Goal: Task Accomplishment & Management: Manage account settings

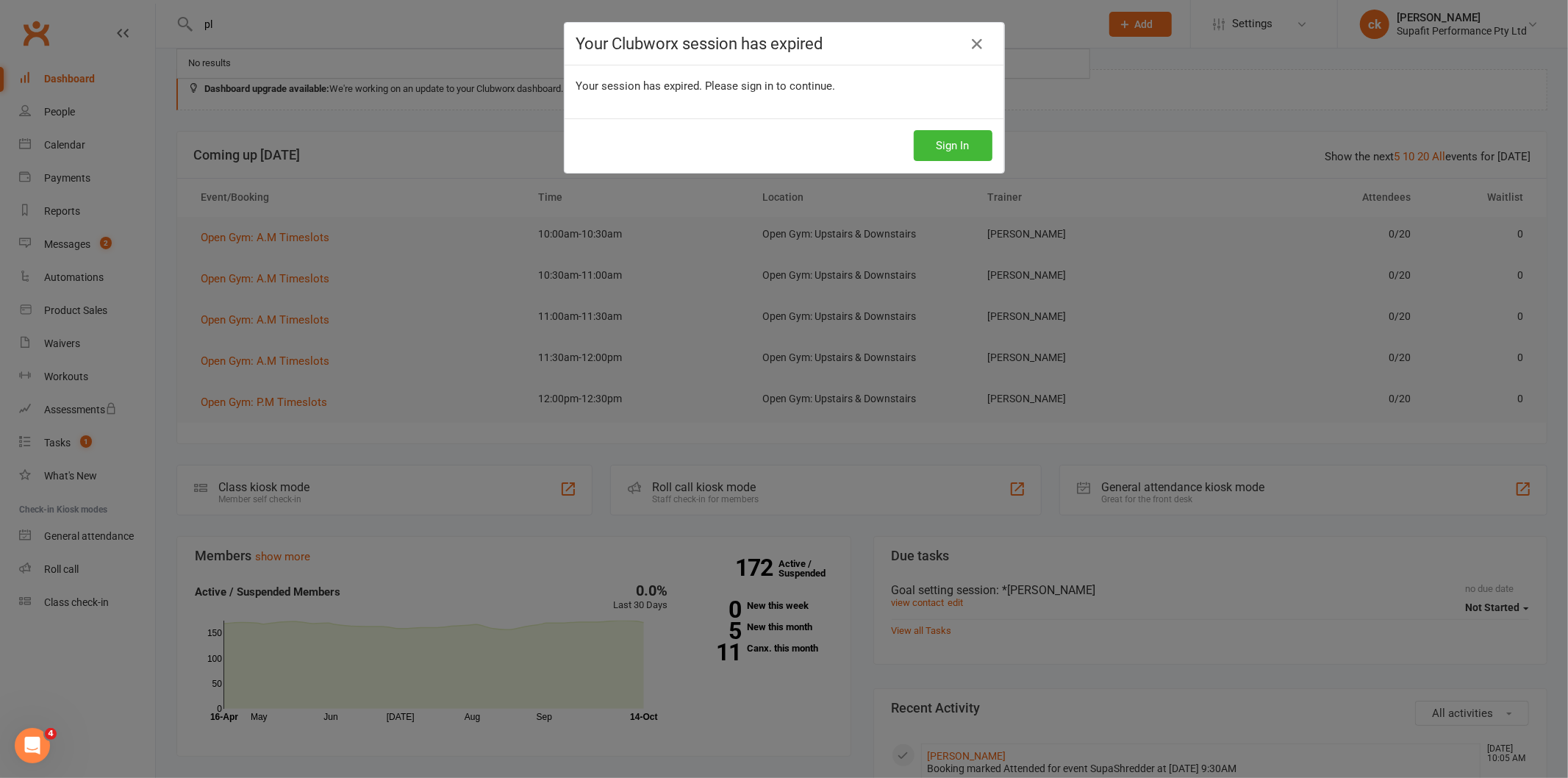
click at [969, 40] on icon at bounding box center [977, 43] width 17 height 17
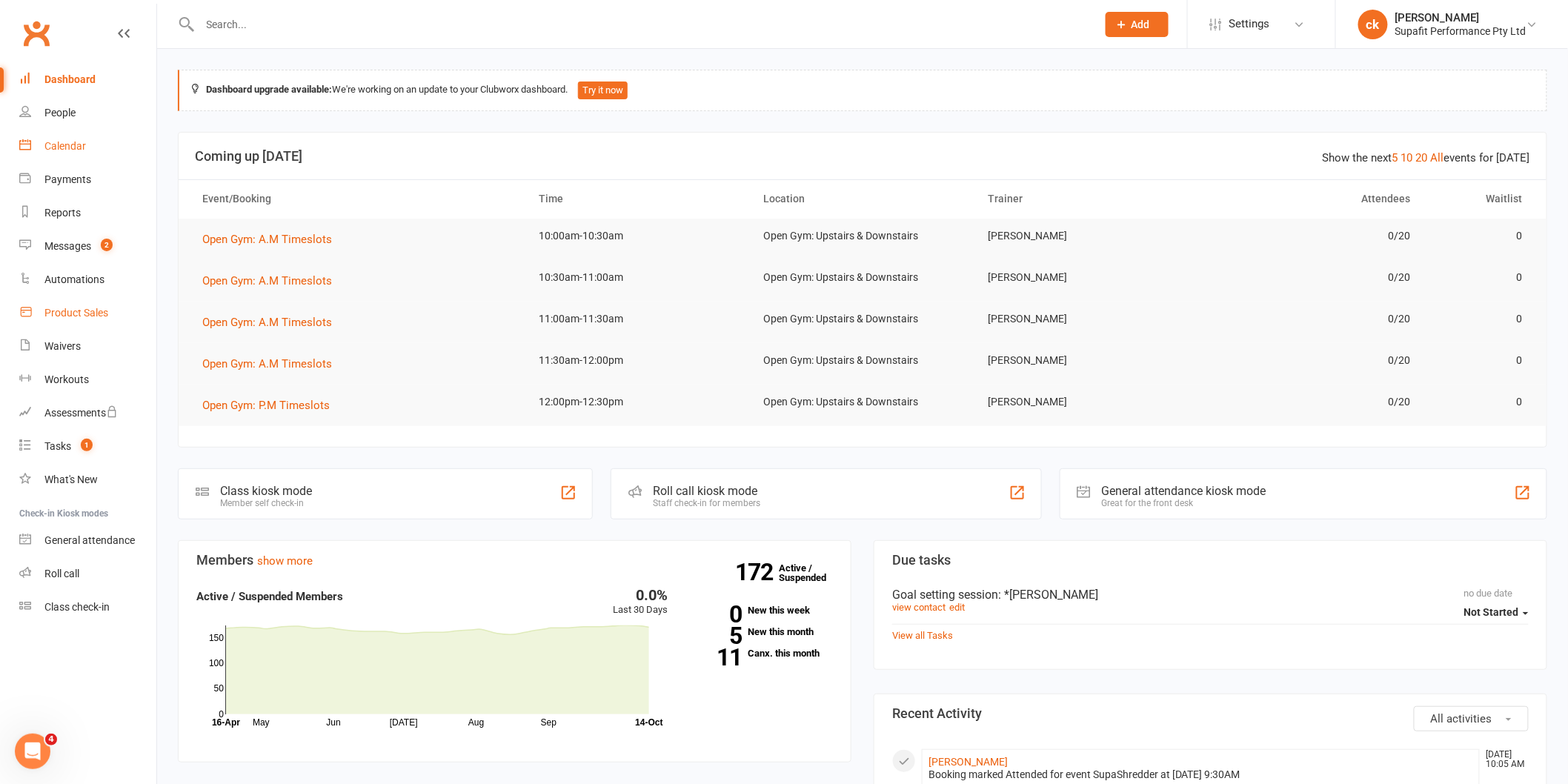
click at [60, 143] on div "Calendar" at bounding box center [65, 146] width 42 height 12
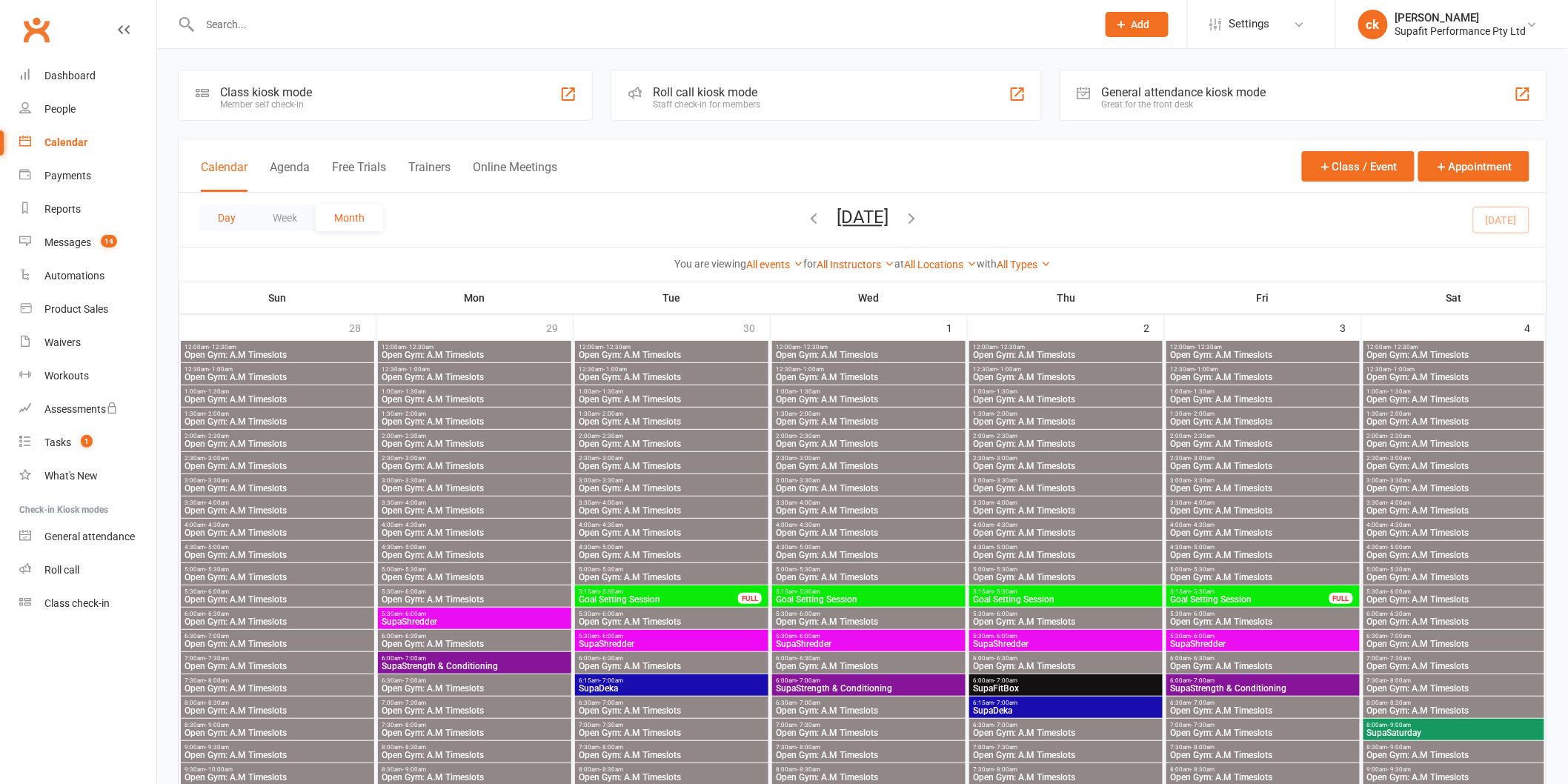
click at [220, 223] on button "Day" at bounding box center [226, 217] width 55 height 27
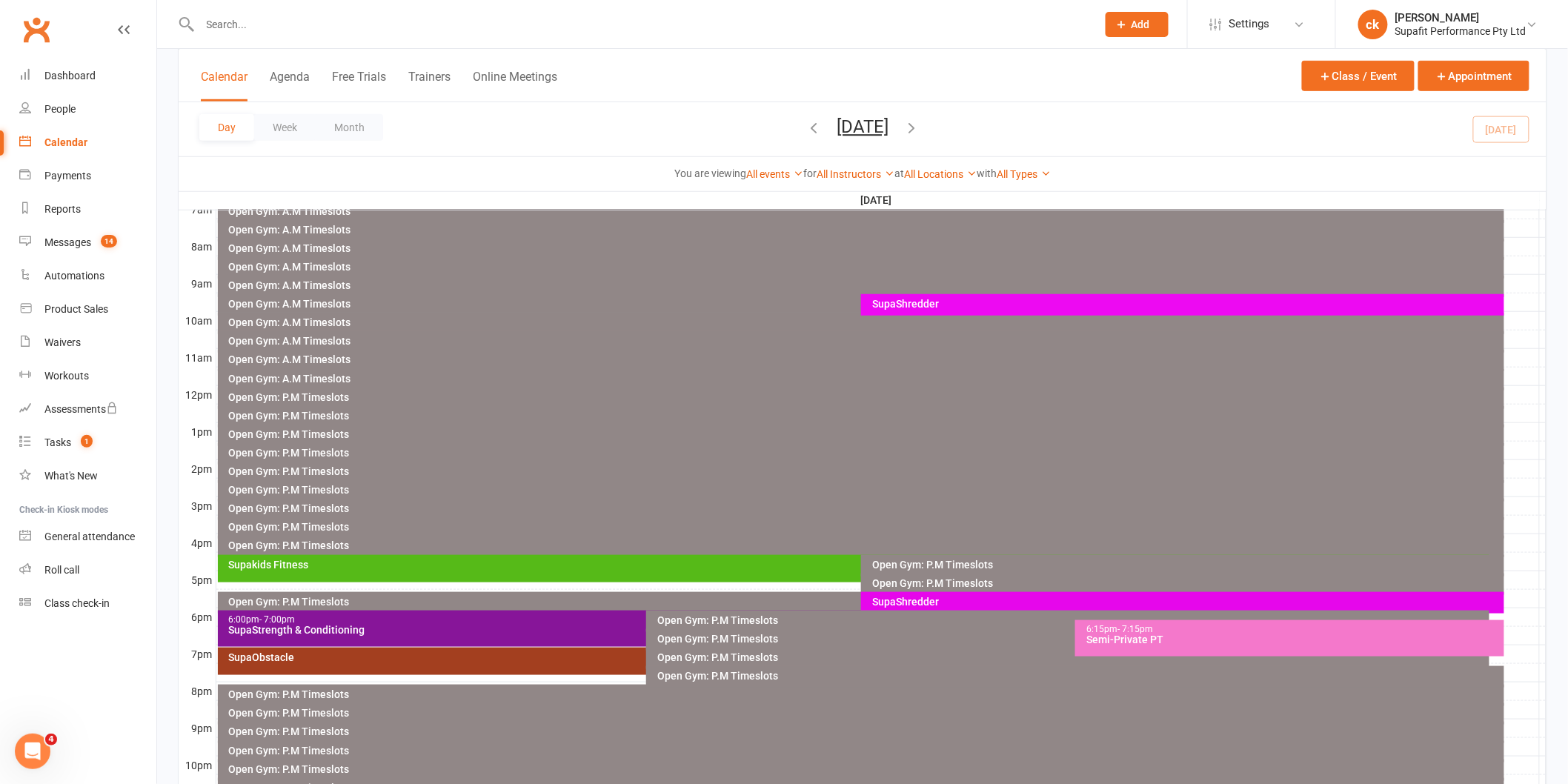
scroll to position [453, 0]
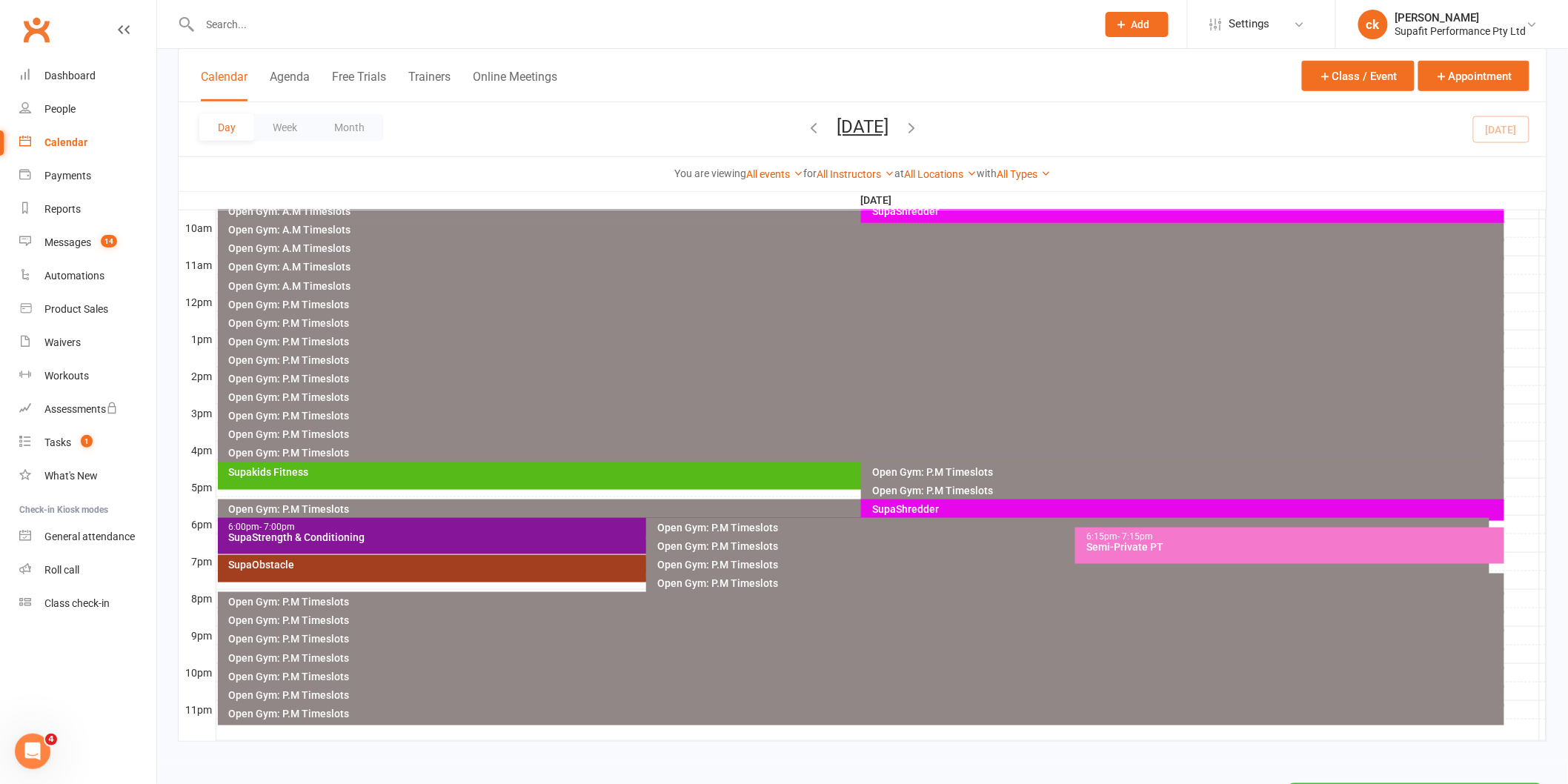
click at [938, 504] on div "SupaShredder" at bounding box center [1186, 508] width 630 height 10
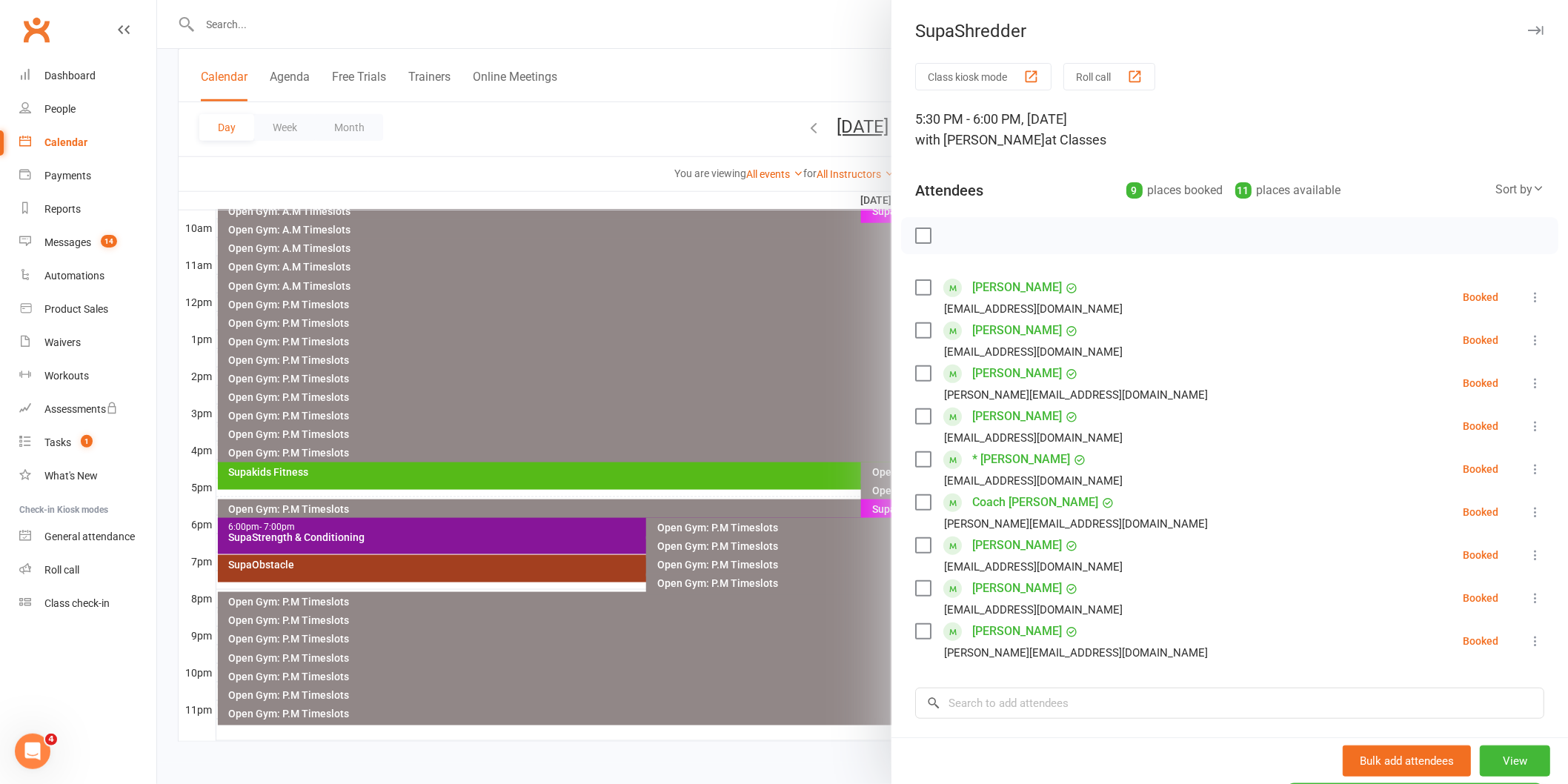
drag, startPoint x: 913, startPoint y: 286, endPoint x: 922, endPoint y: 315, distance: 30.4
click at [915, 287] on label at bounding box center [922, 288] width 15 height 15
click at [917, 329] on label at bounding box center [922, 330] width 15 height 15
click at [915, 373] on label at bounding box center [922, 374] width 15 height 15
click at [916, 424] on div "[PERSON_NAME] [EMAIL_ADDRESS][DOMAIN_NAME]" at bounding box center [1022, 426] width 213 height 43
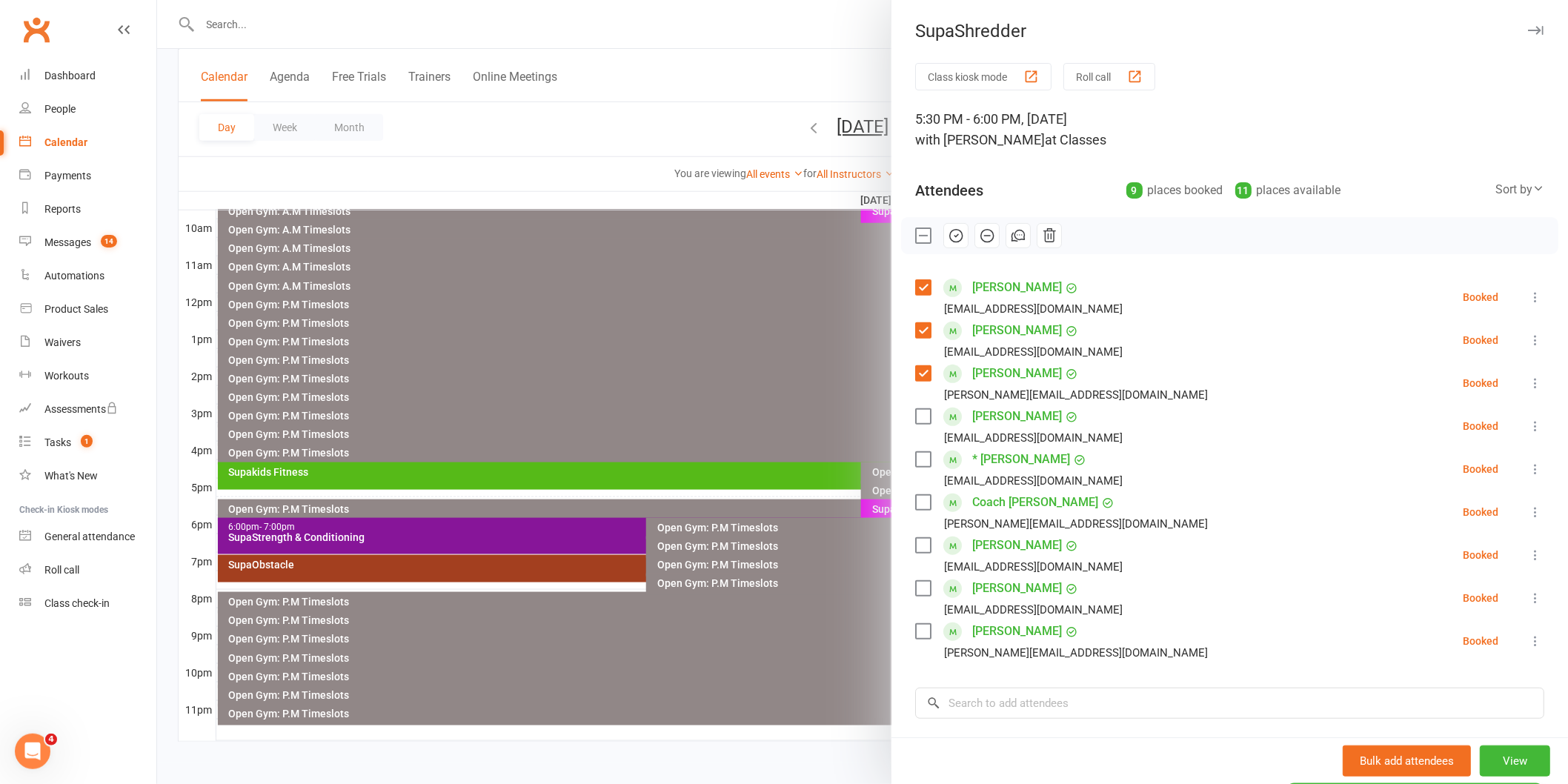
click at [915, 405] on div "[PERSON_NAME] [EMAIL_ADDRESS][DOMAIN_NAME]" at bounding box center [1022, 426] width 213 height 43
drag, startPoint x: 912, startPoint y: 418, endPoint x: 915, endPoint y: 430, distance: 12.4
click at [915, 421] on label at bounding box center [922, 417] width 15 height 15
click at [918, 455] on label at bounding box center [922, 459] width 15 height 15
drag, startPoint x: 920, startPoint y: 499, endPoint x: 918, endPoint y: 507, distance: 8.2
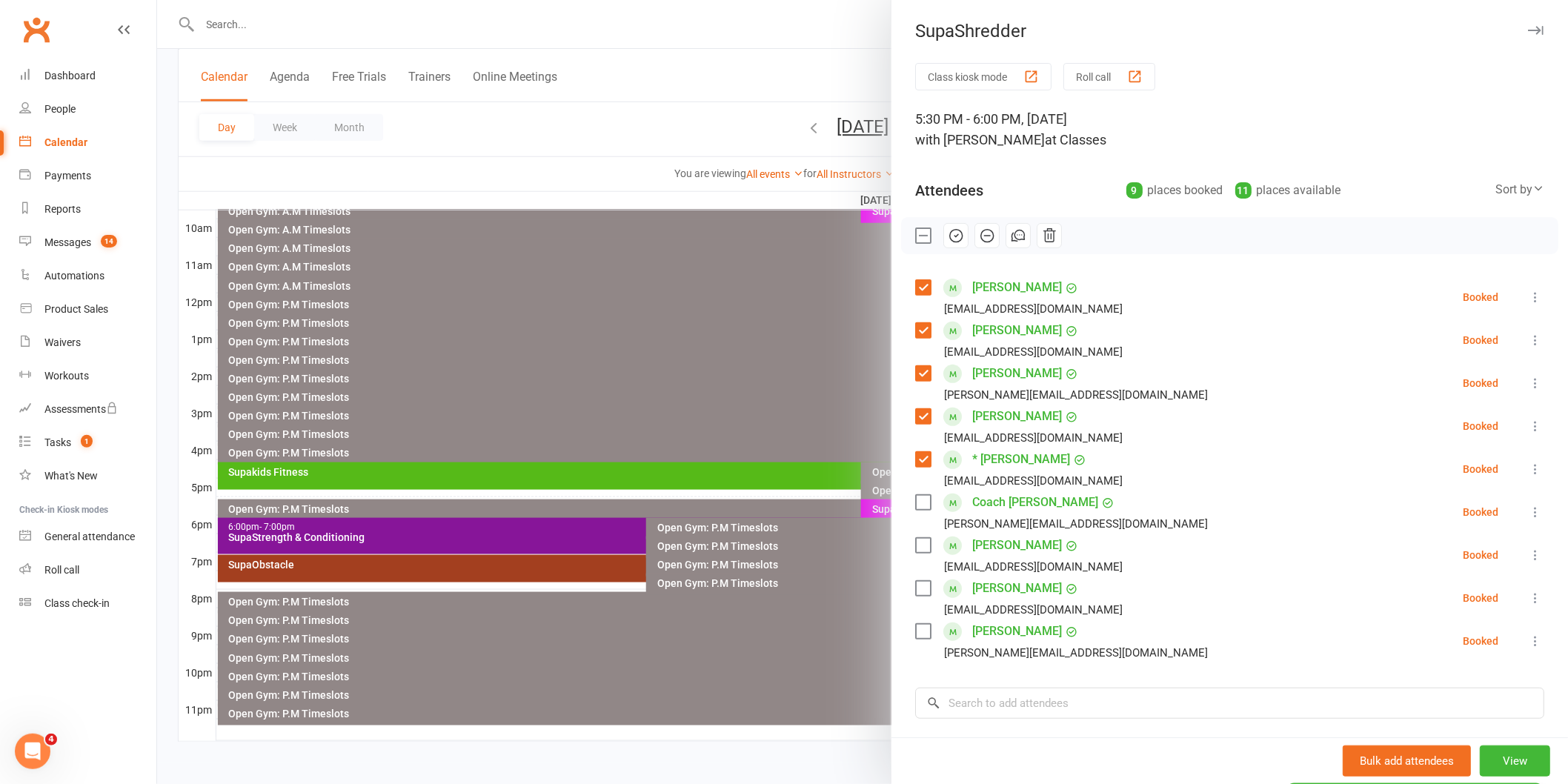
click at [920, 498] on label at bounding box center [922, 503] width 15 height 15
drag, startPoint x: 914, startPoint y: 546, endPoint x: 970, endPoint y: 613, distance: 87.3
click at [915, 546] on label at bounding box center [922, 546] width 15 height 15
click at [919, 591] on label at bounding box center [922, 588] width 15 height 15
drag, startPoint x: 925, startPoint y: 625, endPoint x: 945, endPoint y: 653, distance: 34.4
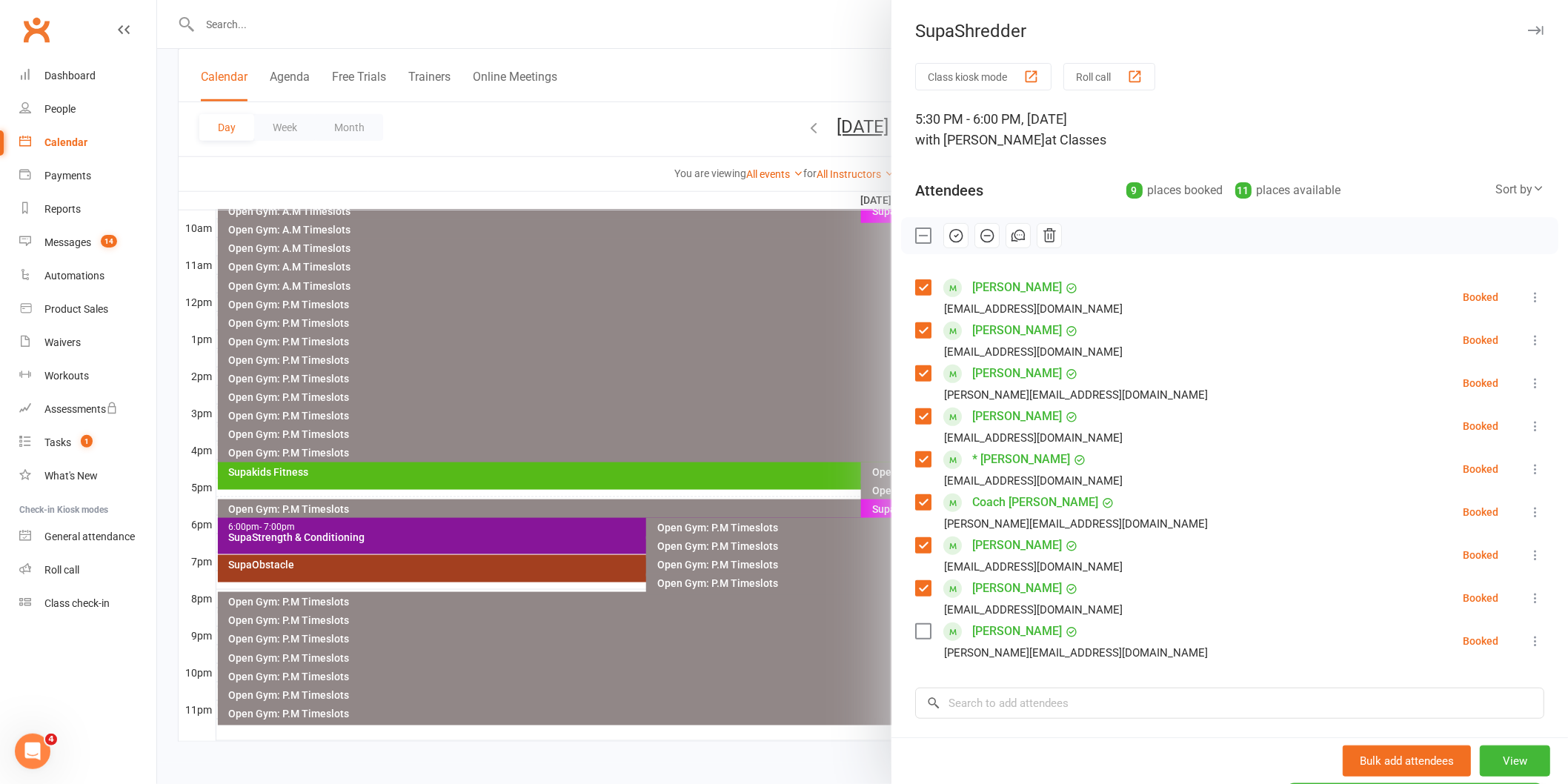
click at [932, 624] on div "[PERSON_NAME] [PERSON_NAME][EMAIL_ADDRESS][DOMAIN_NAME]" at bounding box center [1064, 641] width 299 height 43
click at [906, 625] on div "Class kiosk mode Roll call 5:30 PM - 6:00 PM, [DATE] with [PERSON_NAME] at Clas…" at bounding box center [1229, 495] width 676 height 866
drag, startPoint x: 915, startPoint y: 632, endPoint x: 973, endPoint y: 702, distance: 90.9
click at [916, 634] on label at bounding box center [922, 632] width 15 height 15
click at [974, 701] on input "search" at bounding box center [1229, 703] width 629 height 32
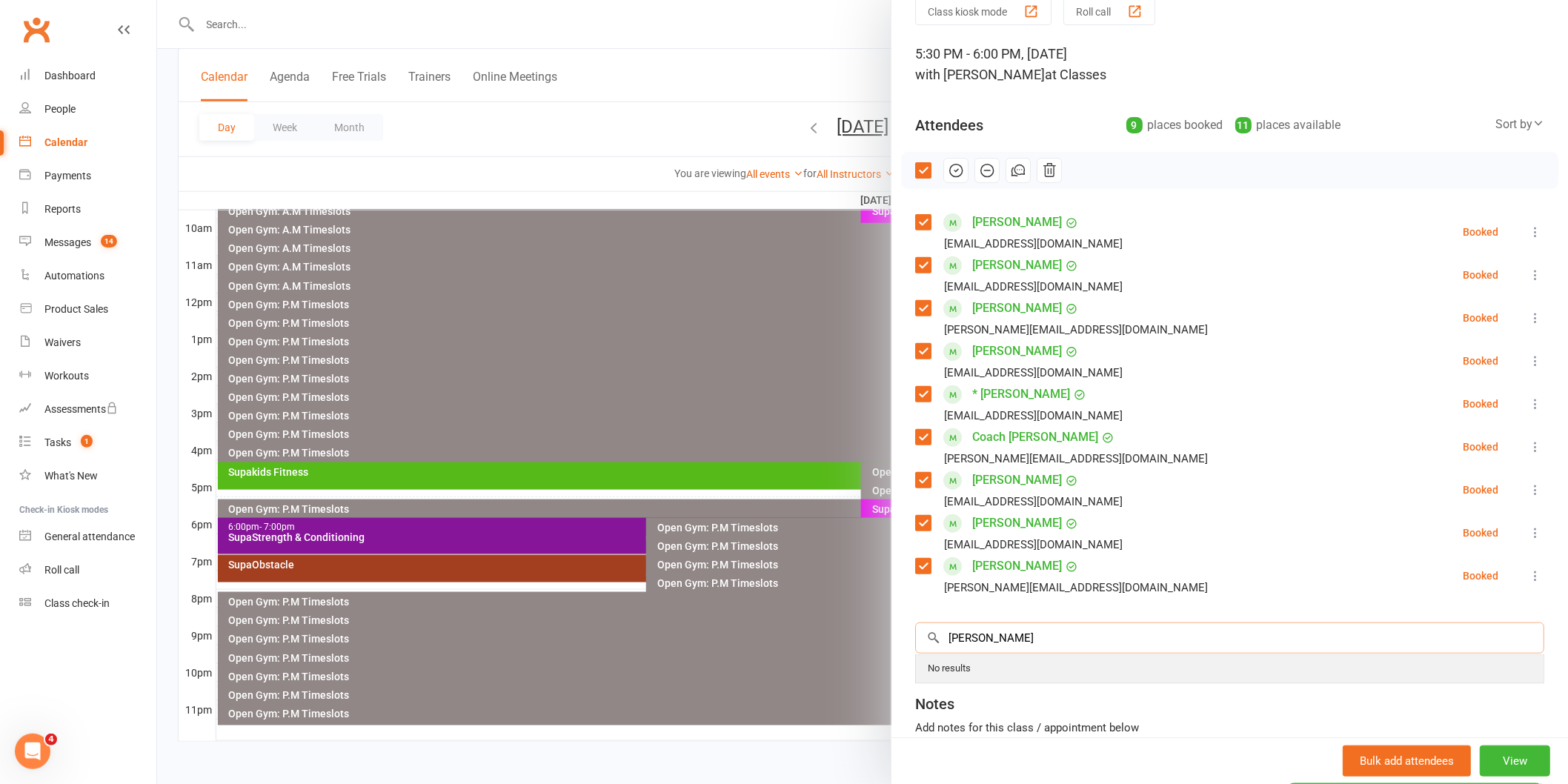
scroll to position [164, 0]
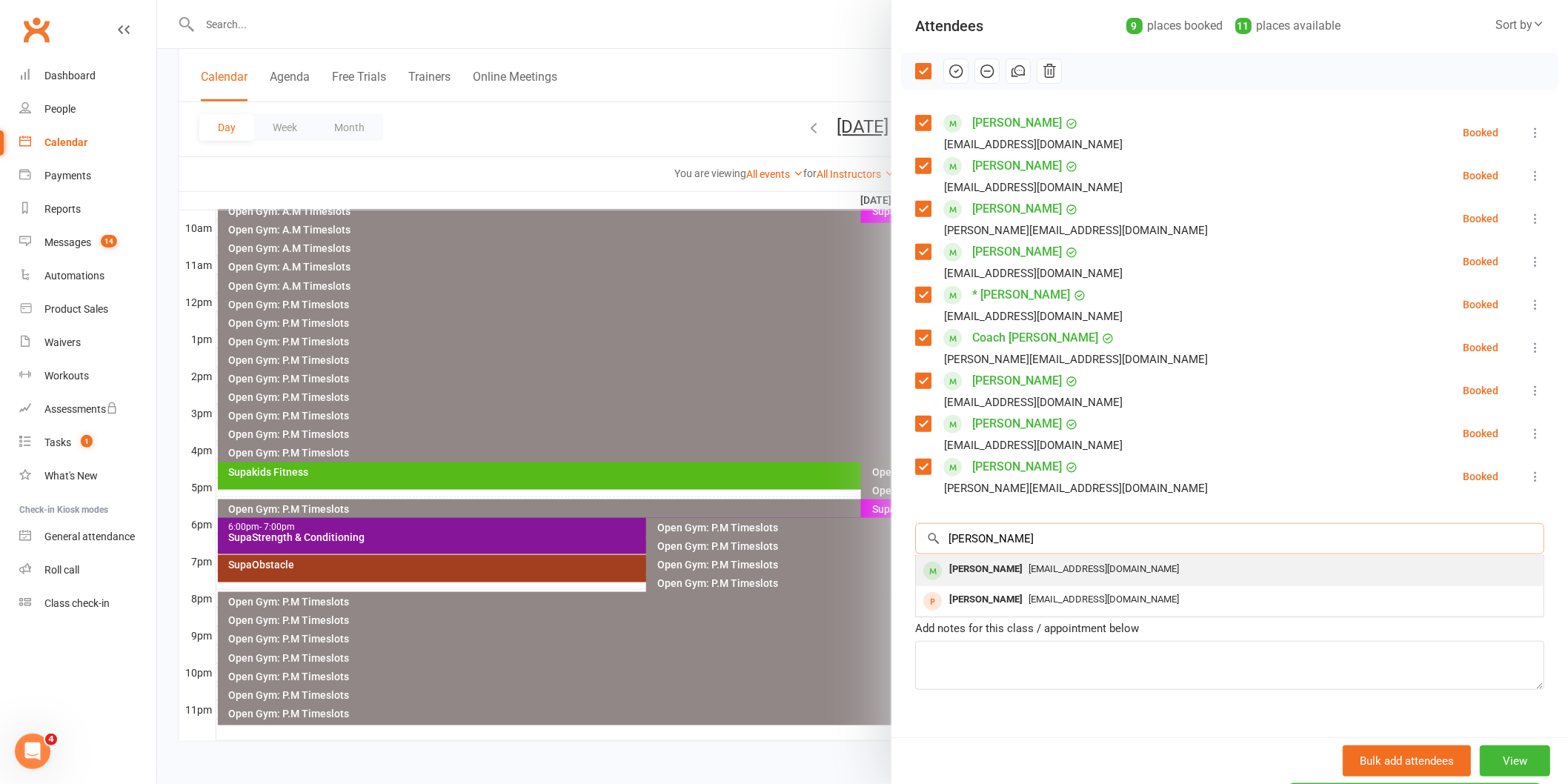
type input "[PERSON_NAME]"
click at [1010, 578] on div "[PERSON_NAME]" at bounding box center [986, 569] width 85 height 21
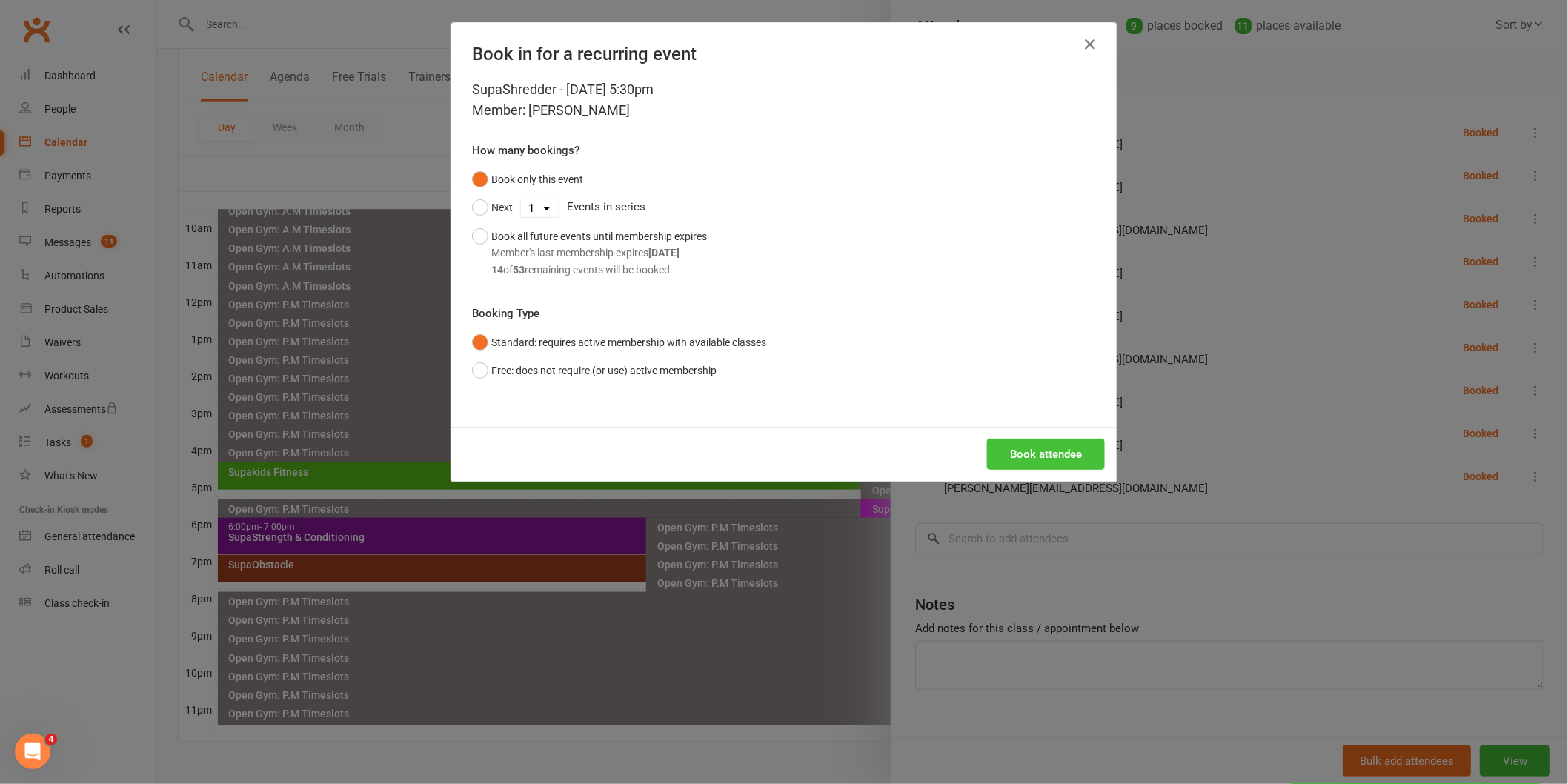
click at [1047, 445] on button "Book attendee" at bounding box center [1046, 455] width 118 height 32
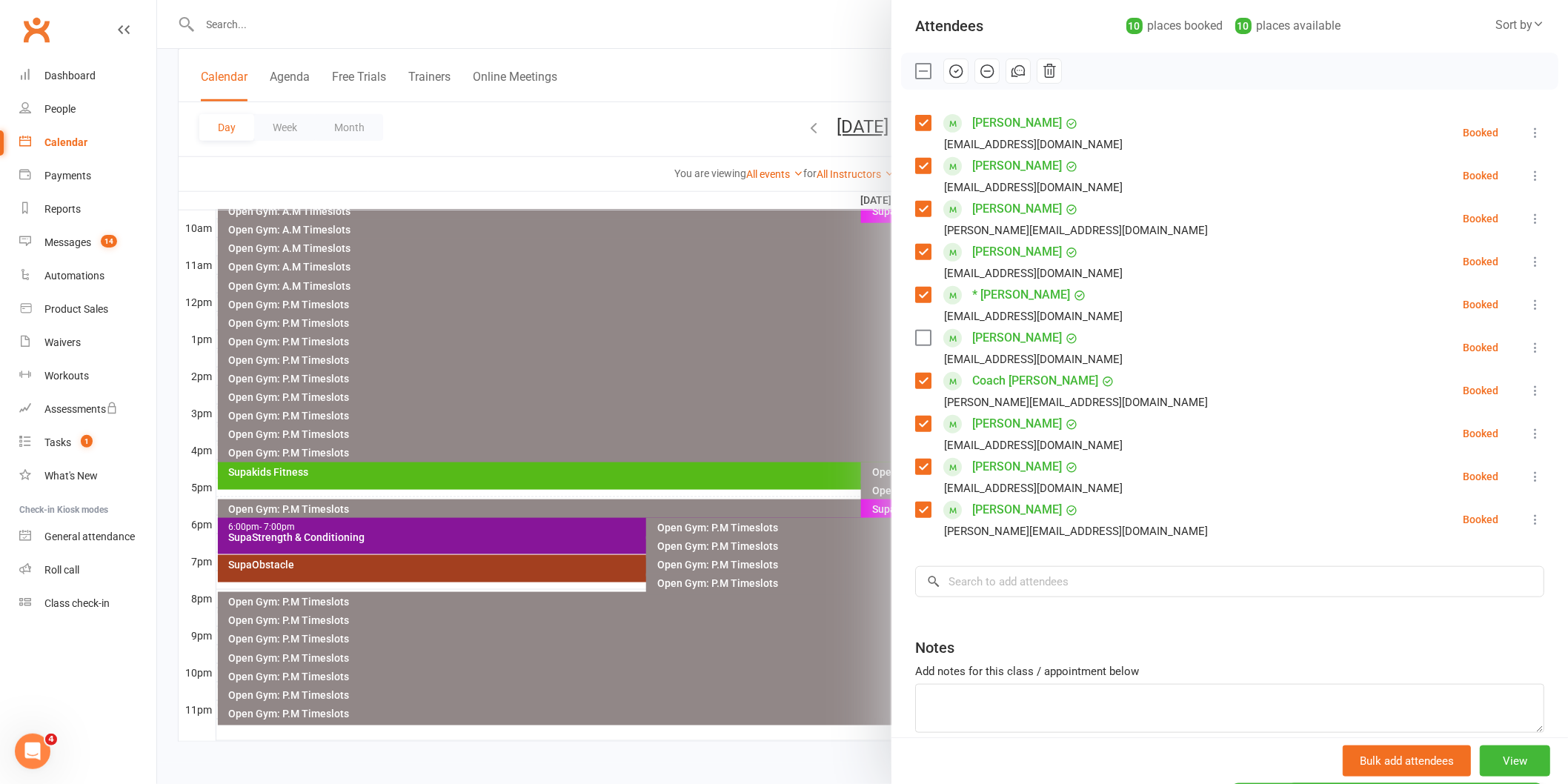
click at [915, 339] on label at bounding box center [922, 338] width 15 height 15
click at [948, 70] on icon "button" at bounding box center [957, 71] width 17 height 17
click at [1060, 586] on input "search" at bounding box center [1229, 582] width 629 height 32
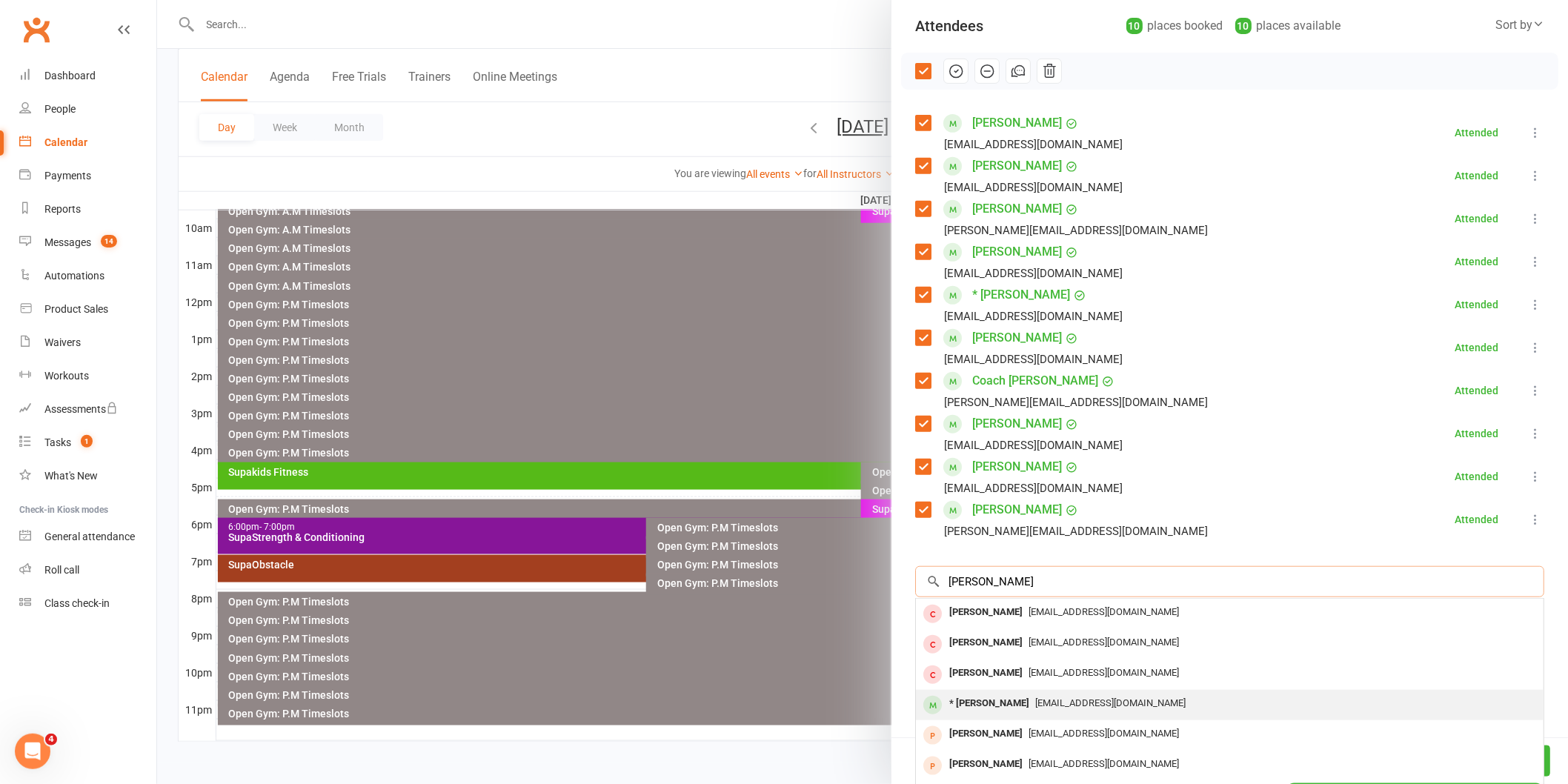
type input "[PERSON_NAME]"
click at [996, 707] on div "* [PERSON_NAME]" at bounding box center [989, 703] width 92 height 21
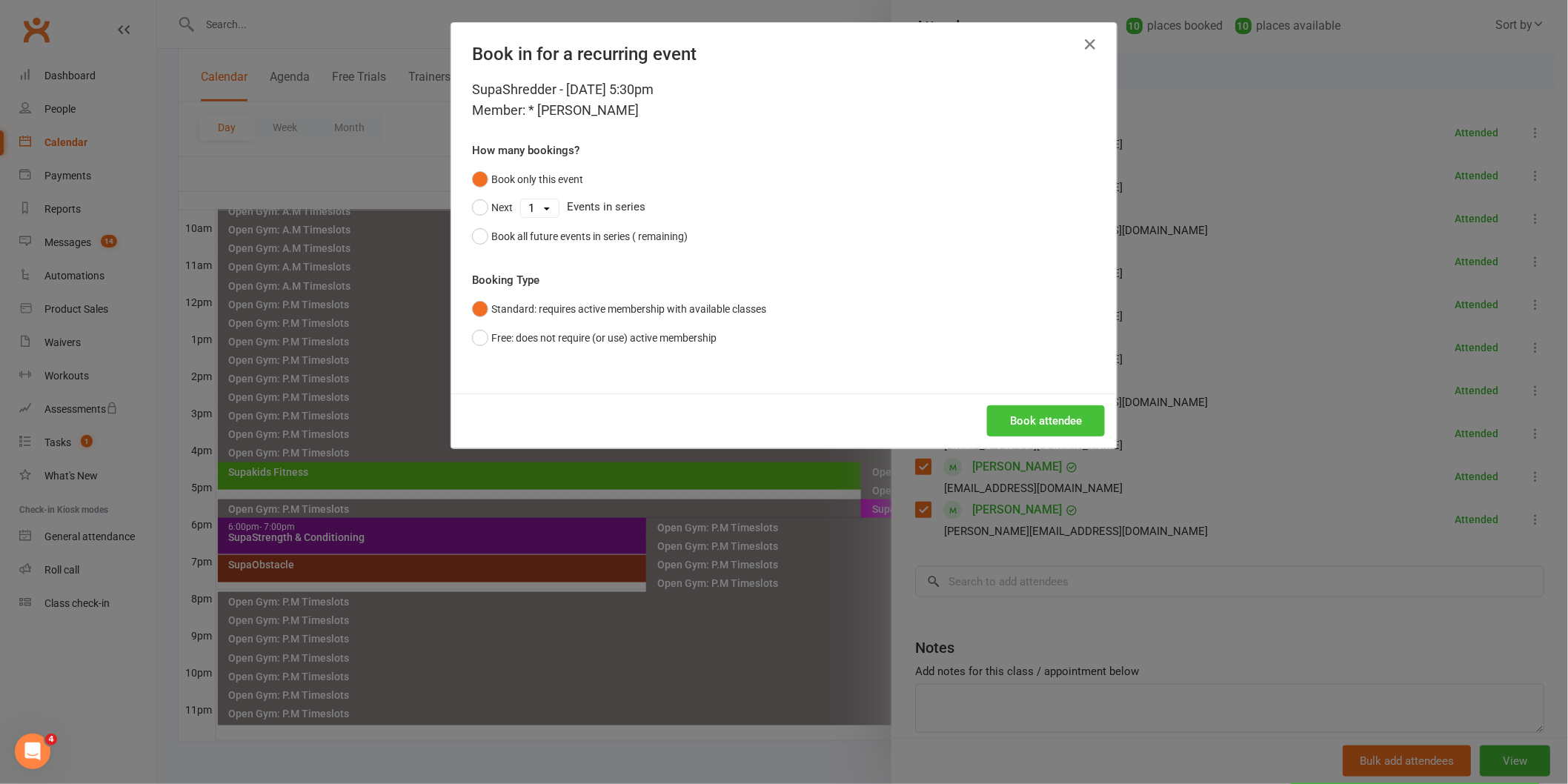
click at [1028, 408] on button "Book attendee" at bounding box center [1046, 421] width 118 height 32
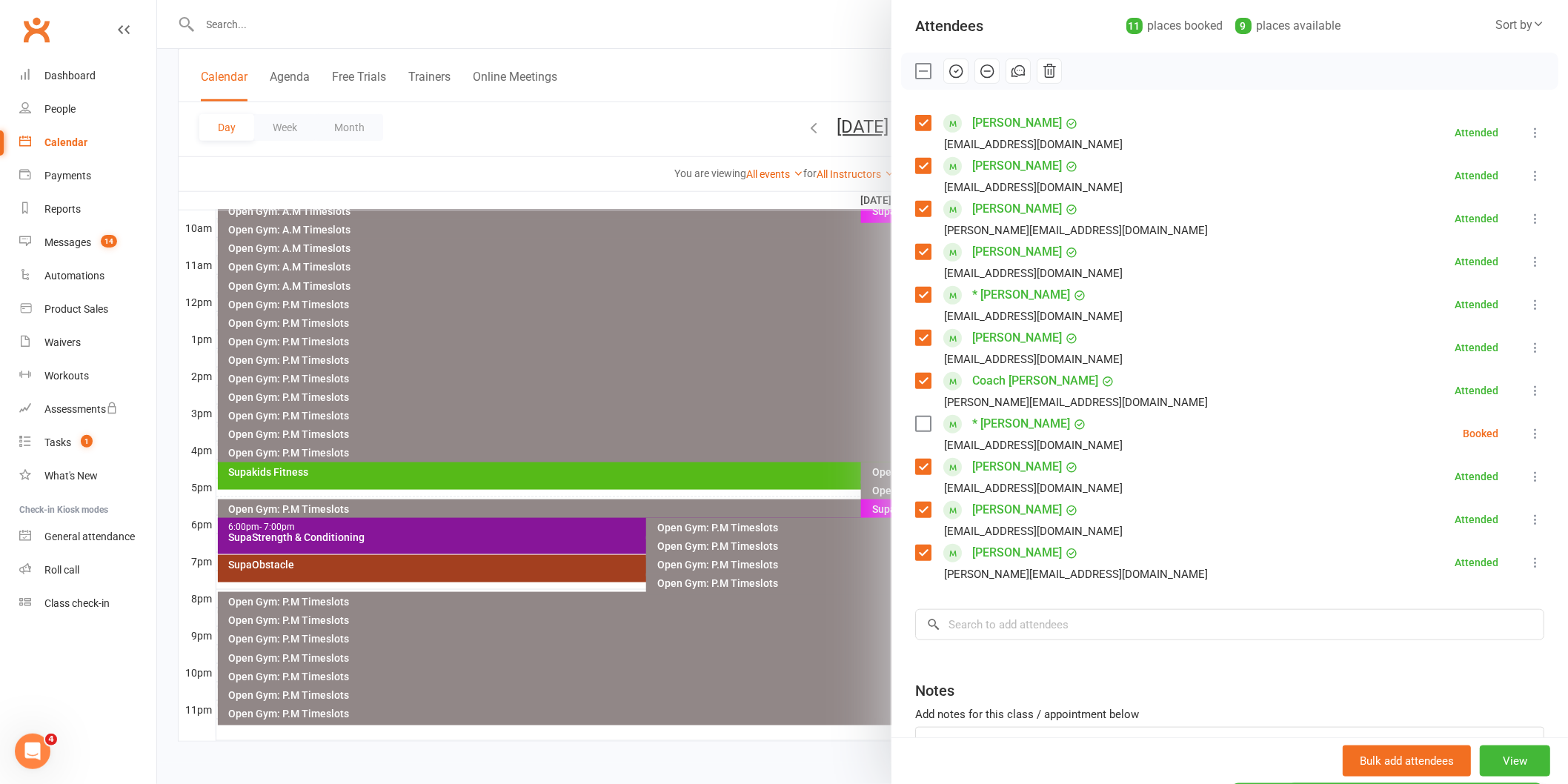
click at [918, 424] on label at bounding box center [922, 424] width 15 height 15
click at [953, 65] on icon "button" at bounding box center [957, 71] width 13 height 13
